Goal: Task Accomplishment & Management: Complete application form

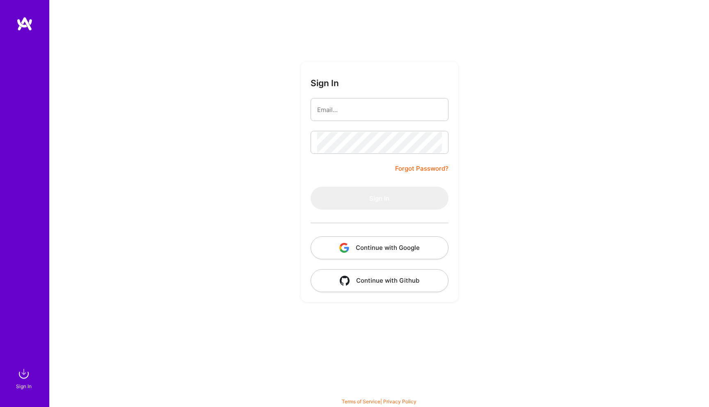
click at [400, 248] on button "Continue with Google" at bounding box center [380, 247] width 138 height 23
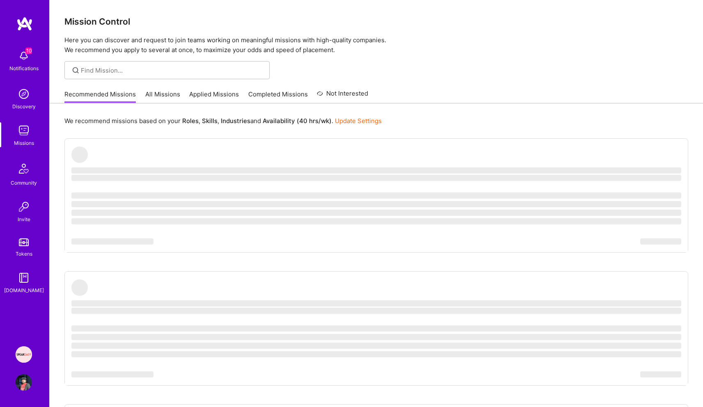
click at [24, 54] on img at bounding box center [24, 56] width 16 height 16
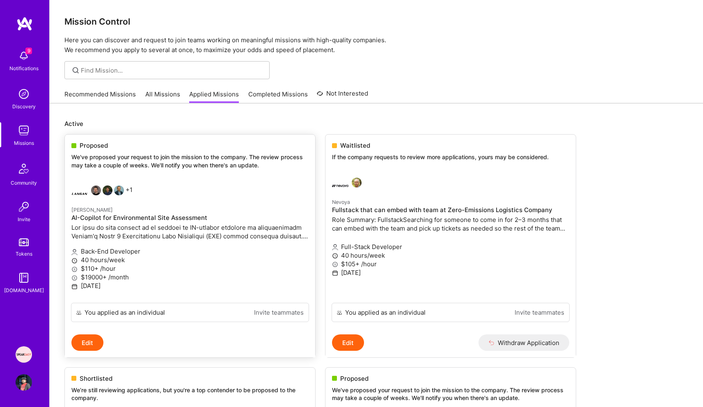
click at [218, 233] on p at bounding box center [189, 231] width 237 height 17
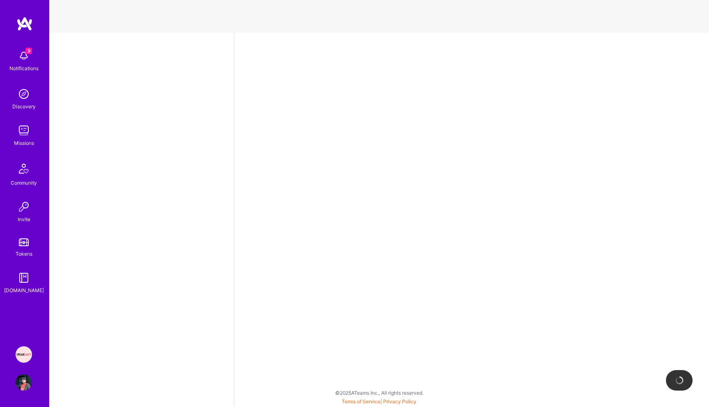
select select "US"
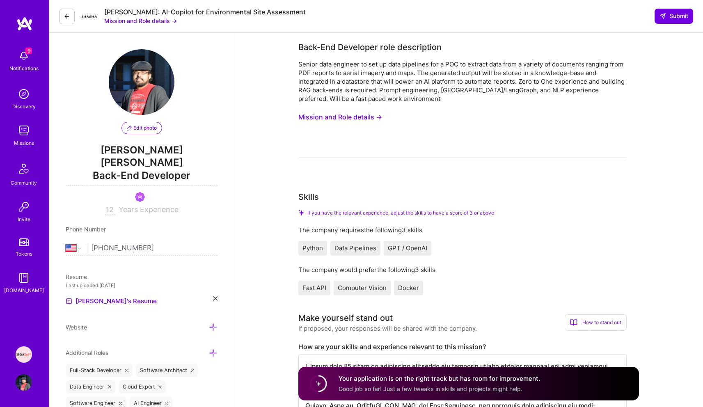
click at [141, 19] on button "Mission and Role details →" at bounding box center [140, 20] width 73 height 9
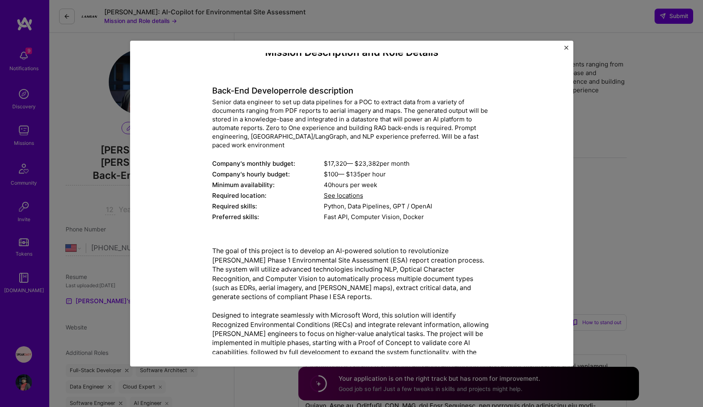
scroll to position [14, 0]
drag, startPoint x: 246, startPoint y: 137, endPoint x: 311, endPoint y: 137, distance: 64.8
click at [311, 137] on div "Senior data engineer to set up data pipelines for a POC to extract data from a …" at bounding box center [351, 123] width 279 height 52
copy div "LangChain/LangGraph"
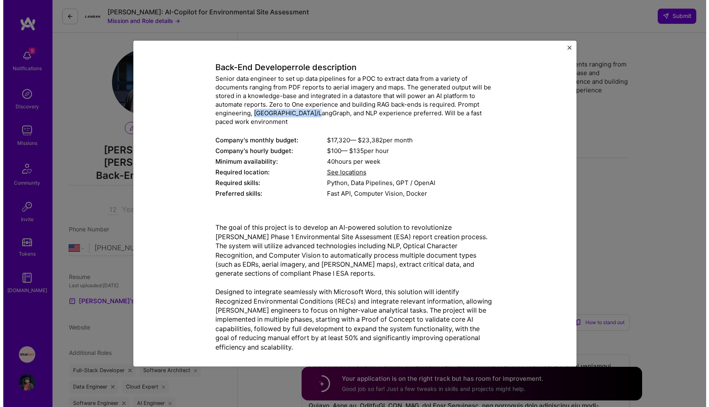
scroll to position [30, 0]
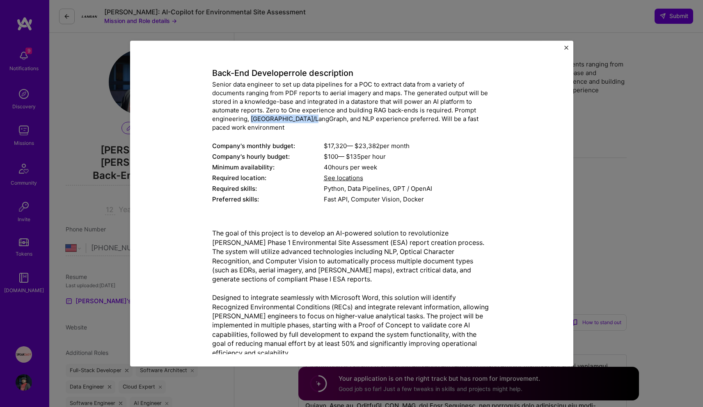
copy div "LangChain/LangGraph"
click at [609, 145] on div "Mission Description and Role Details Back-End Developer role description Senior…" at bounding box center [351, 203] width 703 height 407
click at [71, 12] on div "Mission Description and Role Details Back-End Developer role description Senior…" at bounding box center [351, 203] width 703 height 407
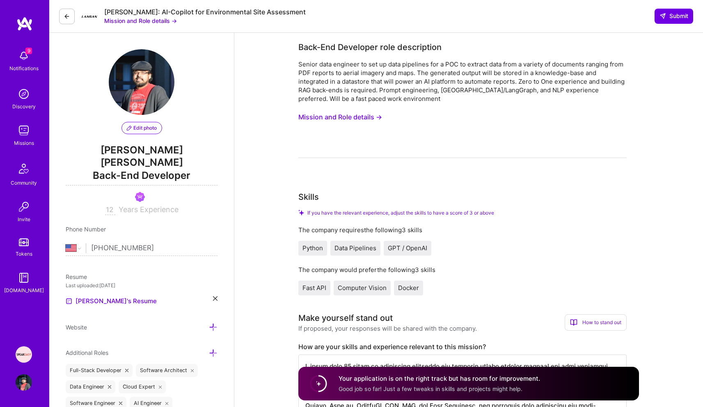
click at [71, 12] on button at bounding box center [67, 17] width 16 height 16
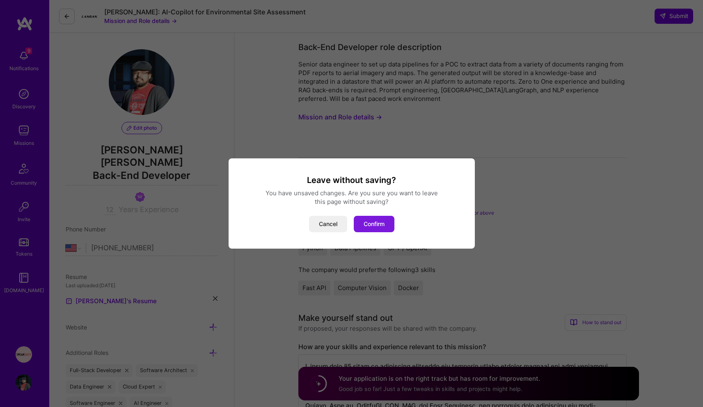
click at [367, 223] on button "Confirm" at bounding box center [374, 224] width 41 height 16
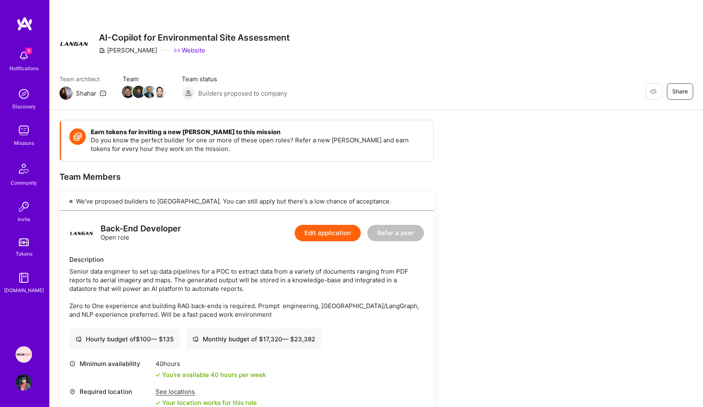
click at [24, 57] on img at bounding box center [24, 56] width 16 height 16
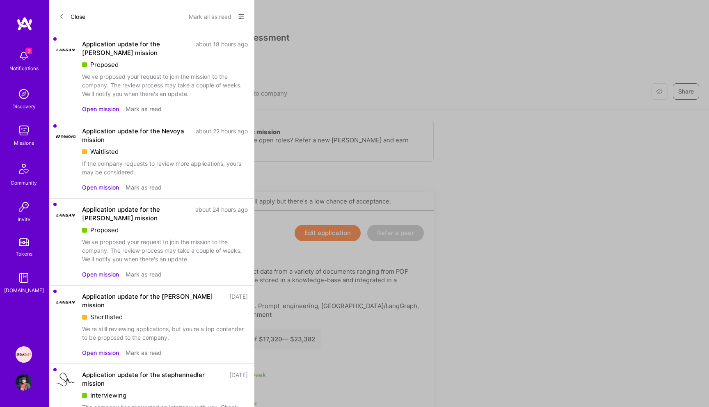
click at [68, 373] on img at bounding box center [66, 380] width 20 height 17
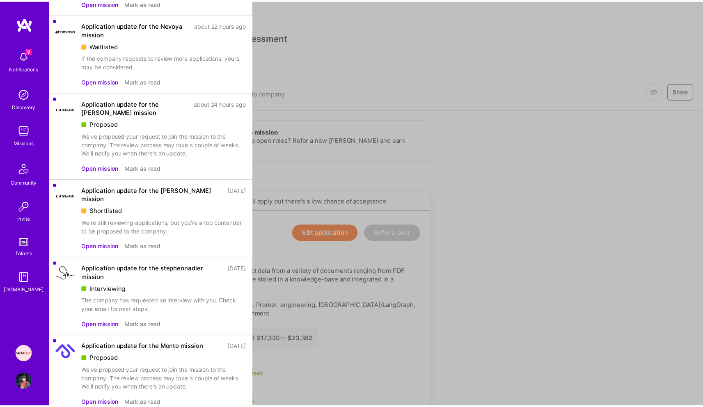
scroll to position [105, 0]
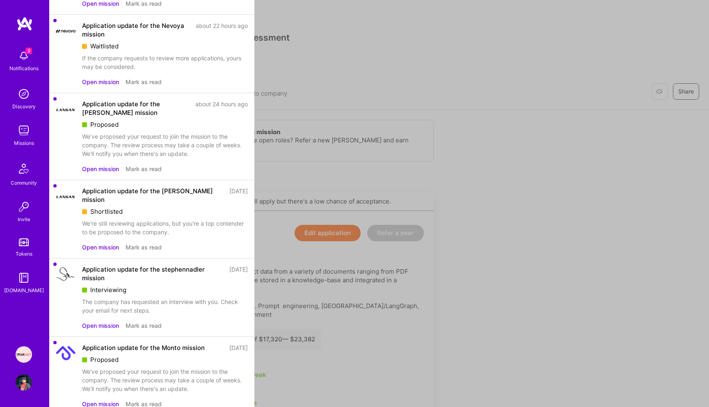
click at [114, 321] on button "Open mission" at bounding box center [100, 325] width 37 height 9
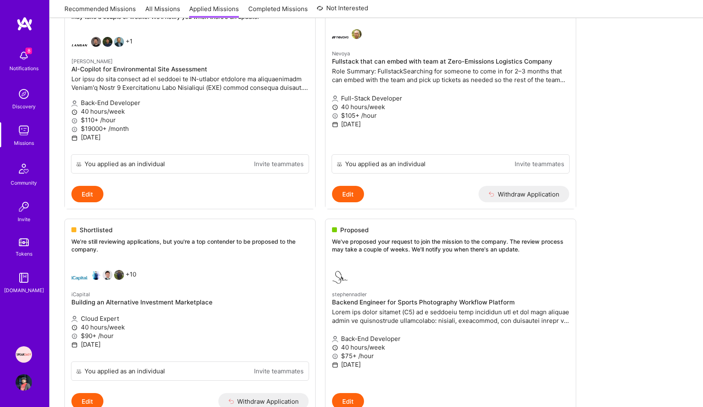
scroll to position [307, 0]
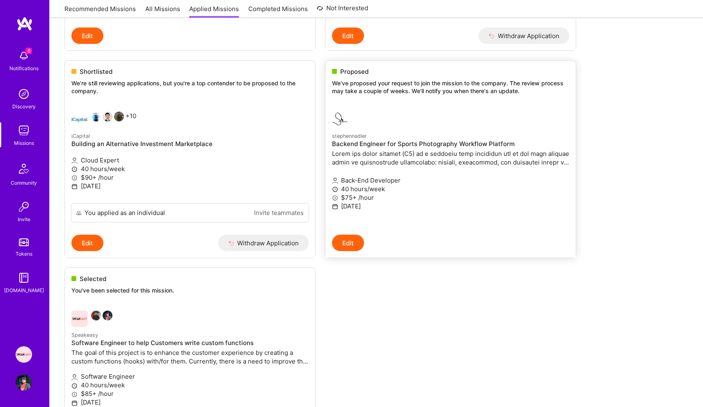
click at [491, 83] on p "We've proposed your request to join the mission to the company. The review proc…" at bounding box center [450, 87] width 237 height 16
click at [383, 102] on div "Proposed We've proposed your request to join the mission to the company. The re…" at bounding box center [450, 83] width 250 height 44
click at [445, 84] on p "We've proposed your request to join the mission to the company. The review proc…" at bounding box center [450, 87] width 237 height 16
click at [445, 159] on p at bounding box center [450, 157] width 237 height 17
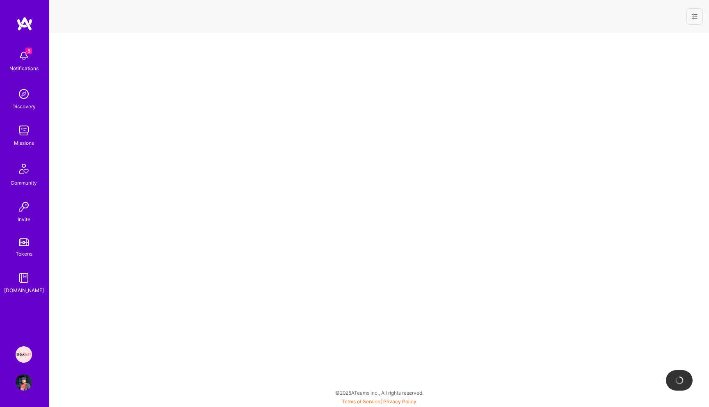
select select "US"
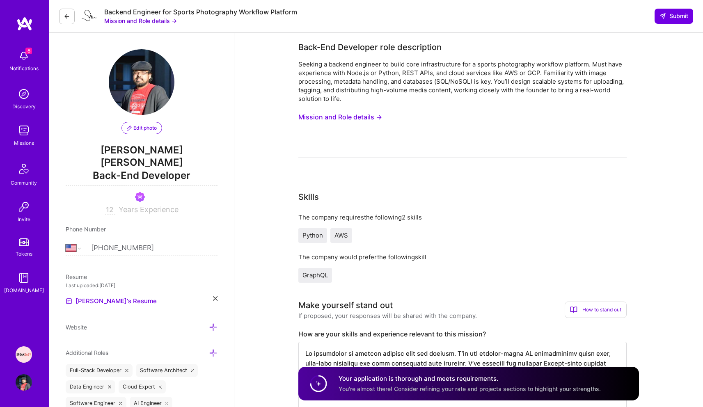
click at [161, 22] on button "Mission and Role details →" at bounding box center [140, 20] width 73 height 9
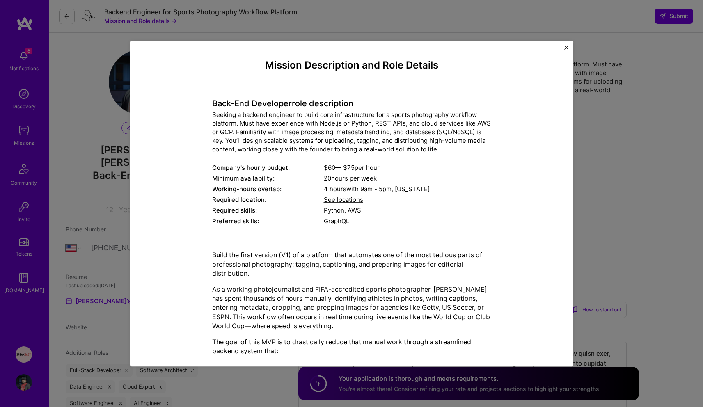
drag, startPoint x: 554, startPoint y: 148, endPoint x: 556, endPoint y: 154, distance: 6.0
click at [556, 154] on div "Mission Description and Role Details Back-End Developer role description Seekin…" at bounding box center [351, 203] width 419 height 301
click at [522, 158] on div "Mission Description and Role Details Back-End Developer role description Seekin…" at bounding box center [351, 393] width 405 height 669
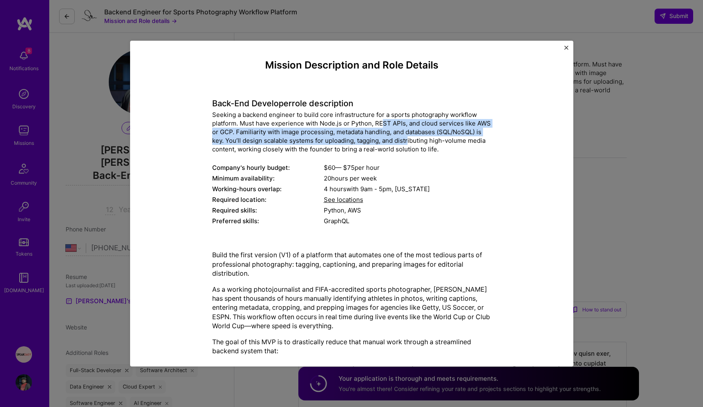
drag, startPoint x: 381, startPoint y: 126, endPoint x: 405, endPoint y: 140, distance: 27.6
click at [405, 140] on div "Seeking a backend engineer to build core infrastructure for a sports photograph…" at bounding box center [351, 132] width 279 height 43
click at [566, 48] on img "Close" at bounding box center [566, 48] width 4 height 4
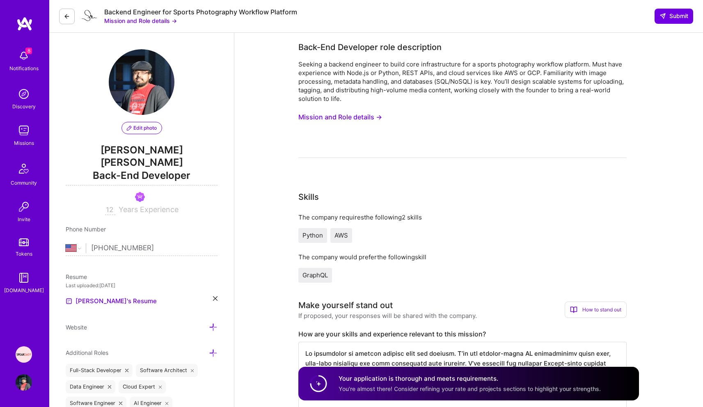
click at [156, 18] on button "Mission and Role details →" at bounding box center [140, 20] width 73 height 9
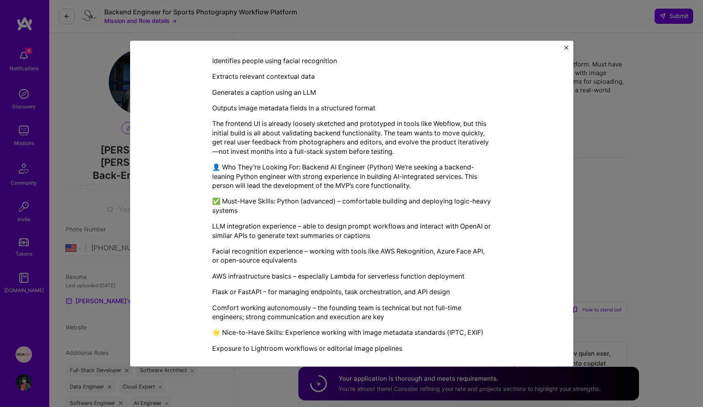
scroll to position [381, 0]
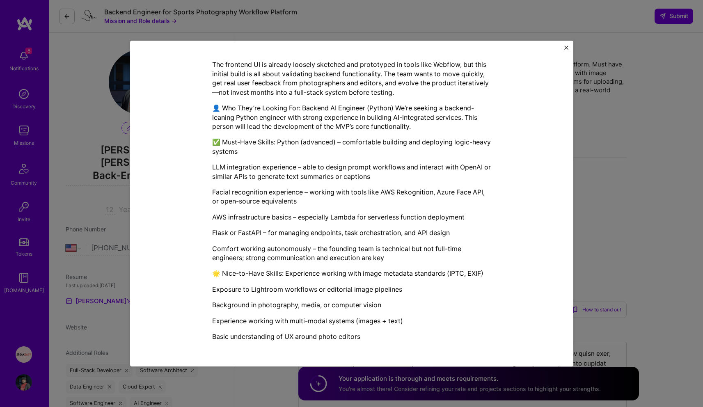
click at [693, 256] on div "Mission Description and Role Details Back-End Developer role description Seekin…" at bounding box center [351, 203] width 703 height 407
